Goal: Navigation & Orientation: Go to known website

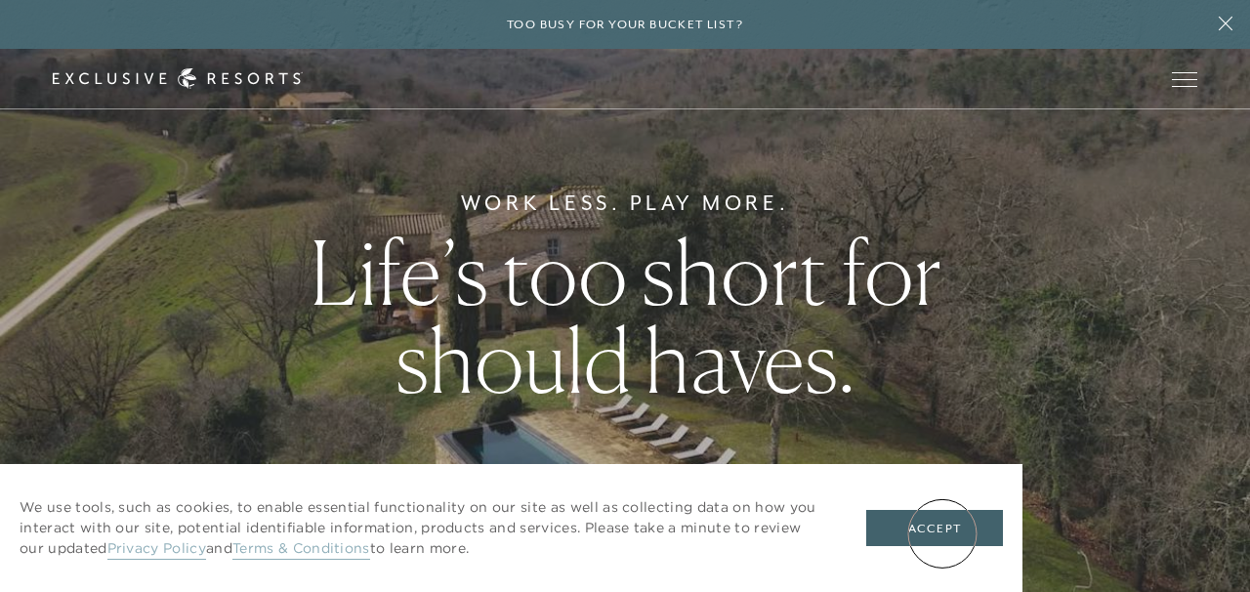
click at [942, 530] on button "Accept" at bounding box center [934, 528] width 137 height 37
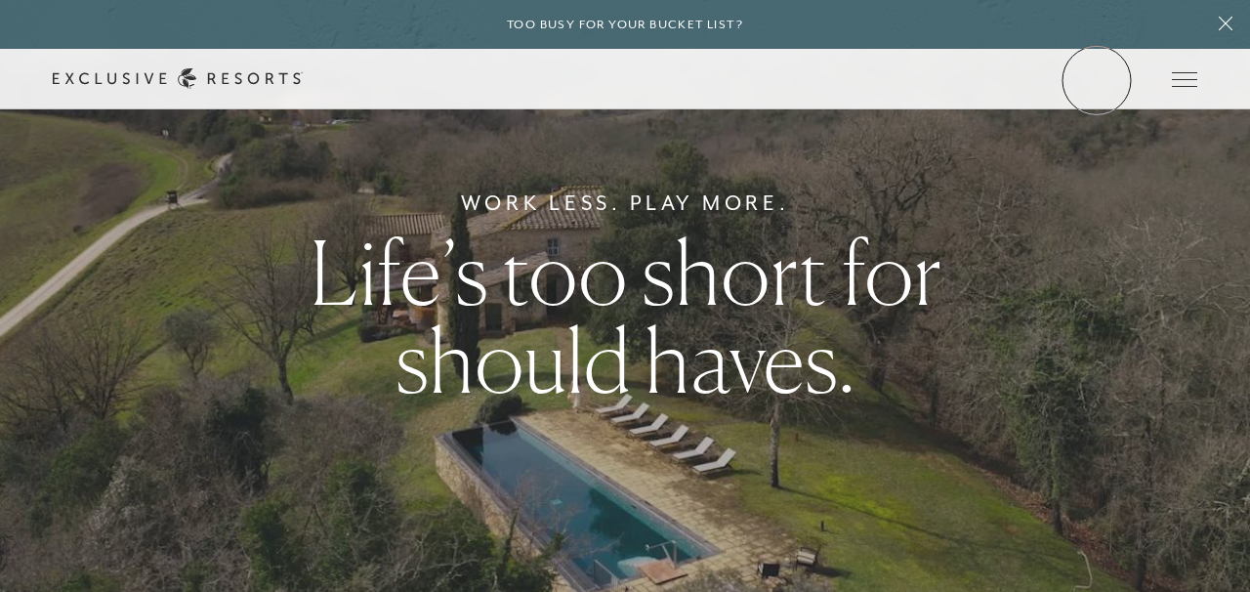
click at [0, 0] on link "Member Login" at bounding box center [0, 0] width 0 height 0
click at [1224, 22] on icon at bounding box center [1226, 24] width 14 height 14
